Goal: Task Accomplishment & Management: Manage account settings

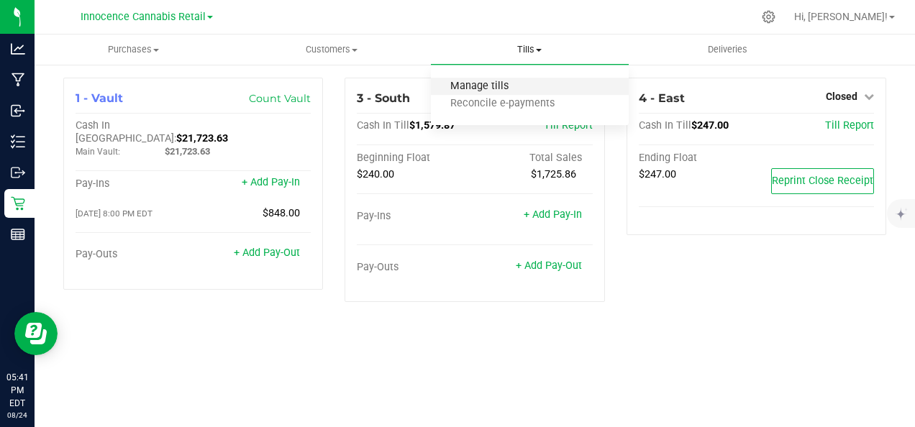
click at [507, 87] on span "Manage tills" at bounding box center [479, 87] width 97 height 12
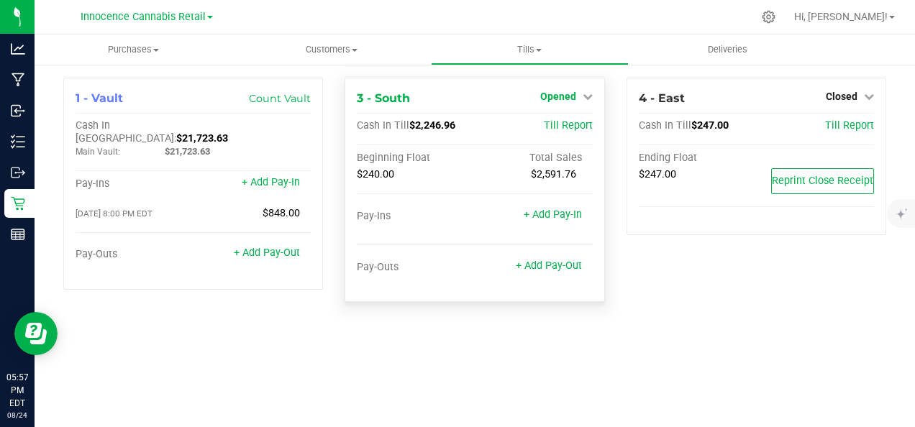
click at [562, 97] on span "Opened" at bounding box center [558, 97] width 36 height 12
click at [562, 126] on link "Close Till" at bounding box center [559, 127] width 39 height 12
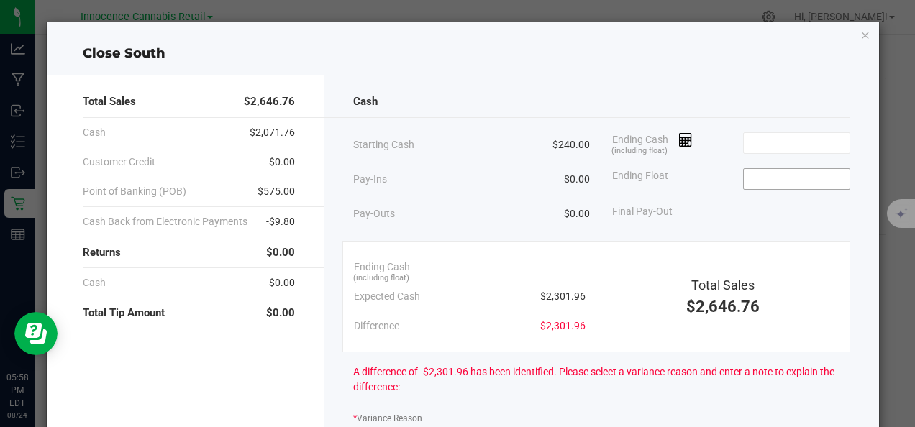
click at [768, 180] on input at bounding box center [797, 179] width 106 height 20
click at [765, 145] on input at bounding box center [797, 143] width 106 height 20
type input "$240.00"
type input "2"
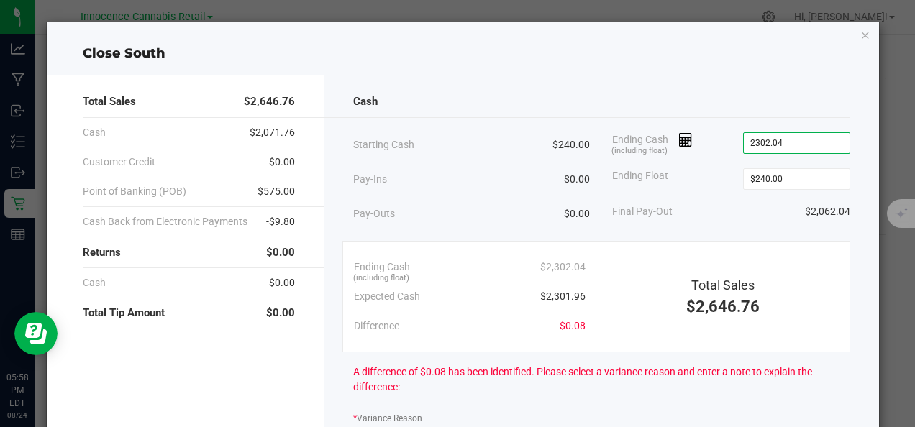
click at [694, 192] on div "Ending Float $240.00" at bounding box center [730, 179] width 237 height 36
click at [800, 141] on input "$2,302.04" at bounding box center [797, 143] width 106 height 20
type input "2302.04"
click at [757, 142] on input "2304.96" at bounding box center [797, 143] width 106 height 20
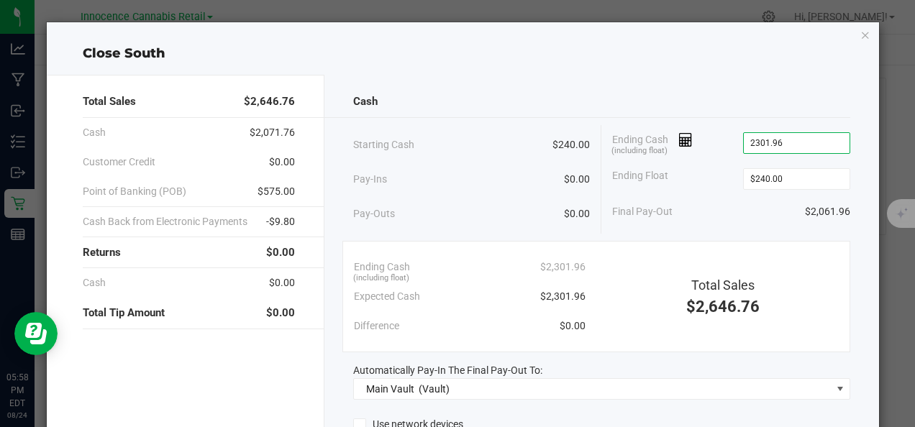
click at [806, 141] on input "2301.96" at bounding box center [797, 143] width 106 height 20
click at [758, 75] on div "Cash Starting Cash $240.00 Pay-Ins $0.00 Pay-Outs $0.00 Ending Cash (including …" at bounding box center [601, 325] width 555 height 500
type input "$2,301.96"
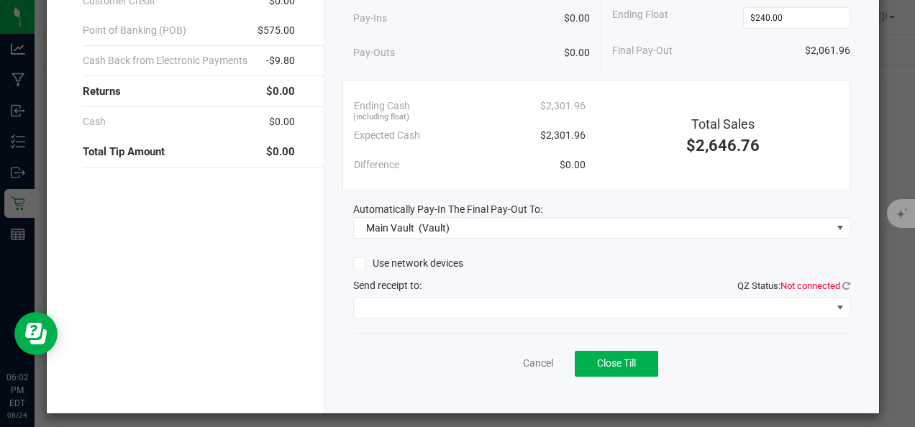
scroll to position [168, 0]
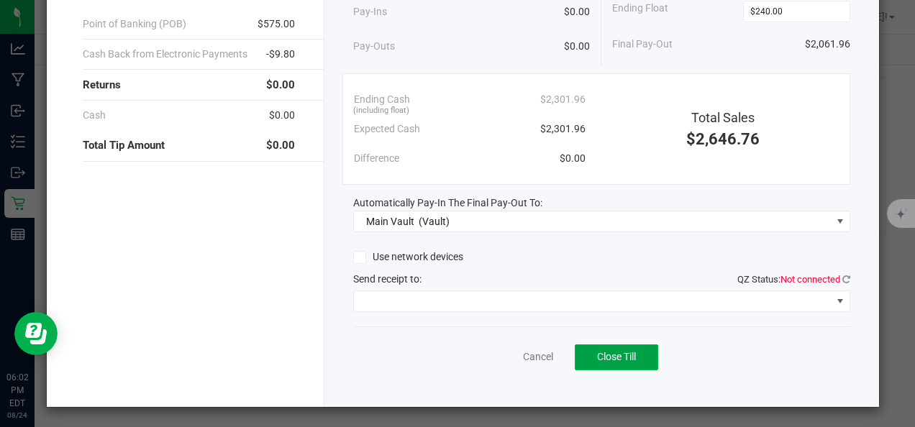
click at [630, 358] on span "Close Till" at bounding box center [616, 357] width 39 height 12
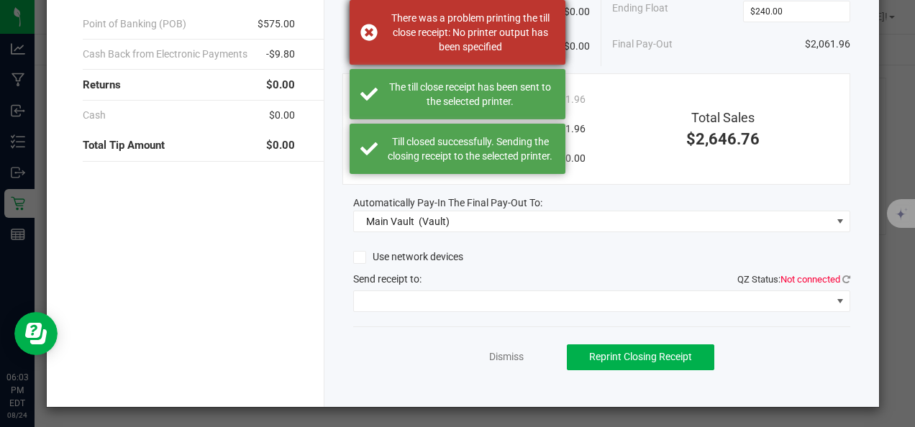
click at [369, 35] on div "There was a problem printing the till close receipt: No printer output has been…" at bounding box center [458, 32] width 216 height 65
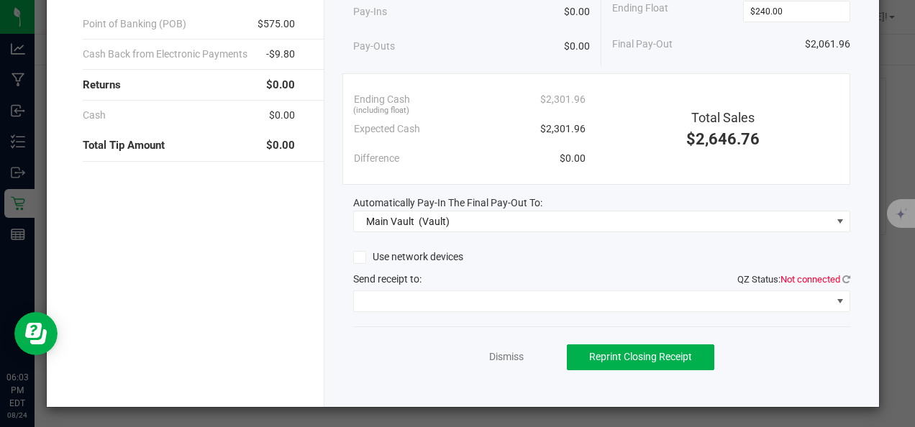
scroll to position [0, 0]
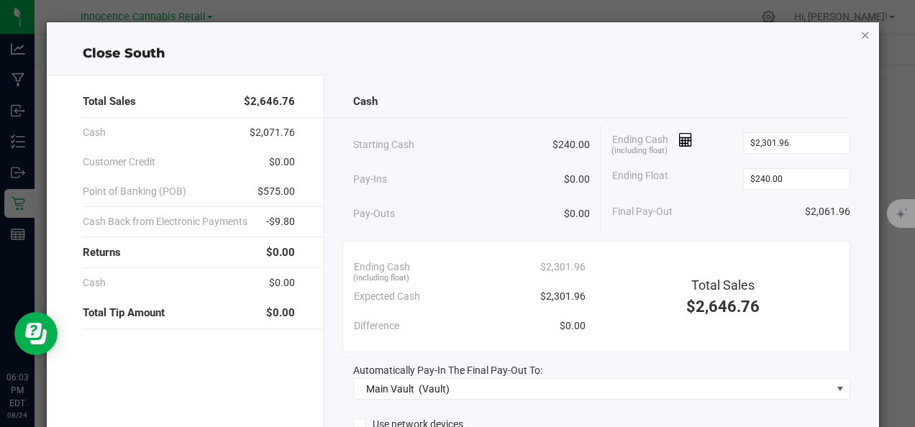
click at [860, 36] on icon "button" at bounding box center [865, 34] width 10 height 17
